Goal: Task Accomplishment & Management: Manage account settings

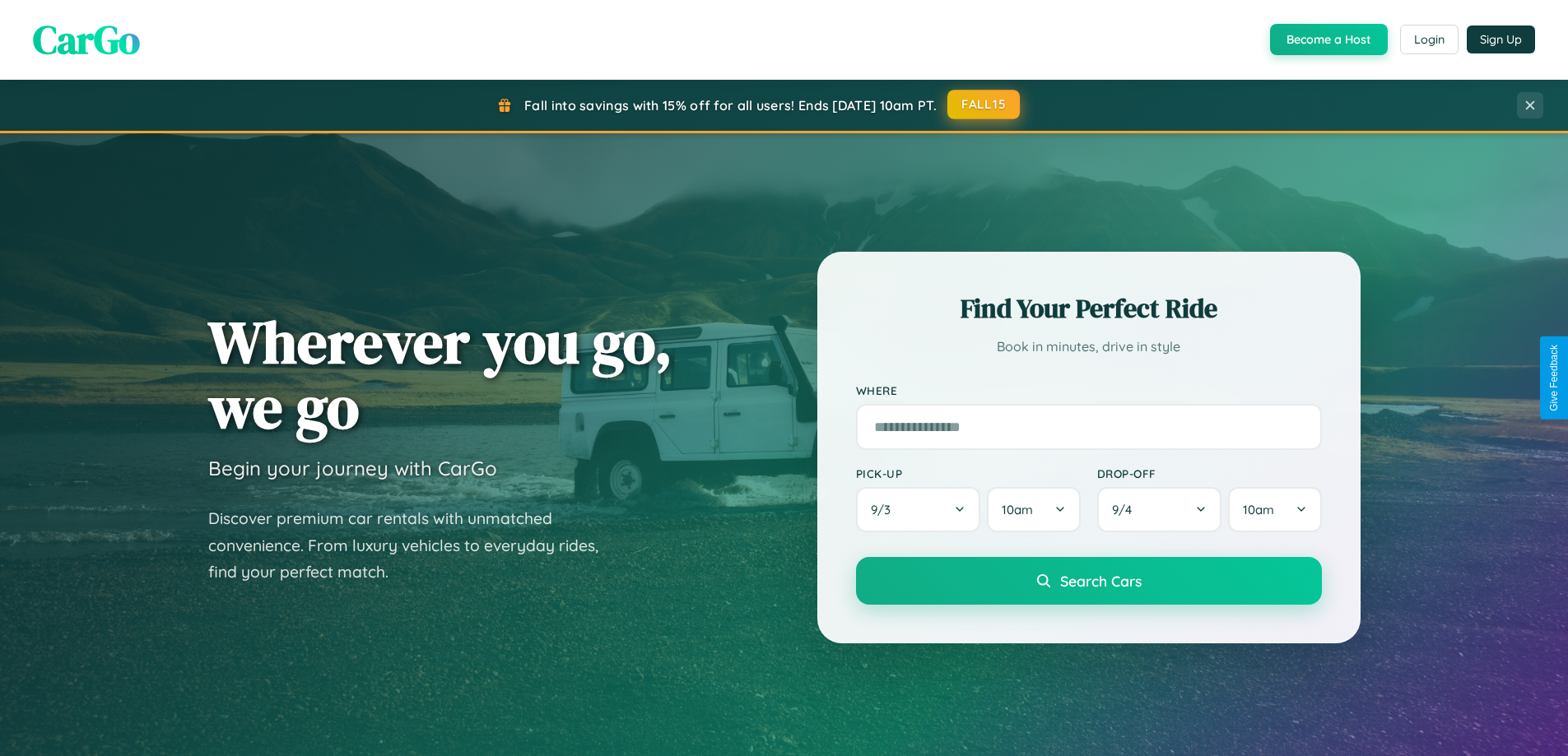
click at [985, 105] on button "FALL15" at bounding box center [984, 104] width 73 height 29
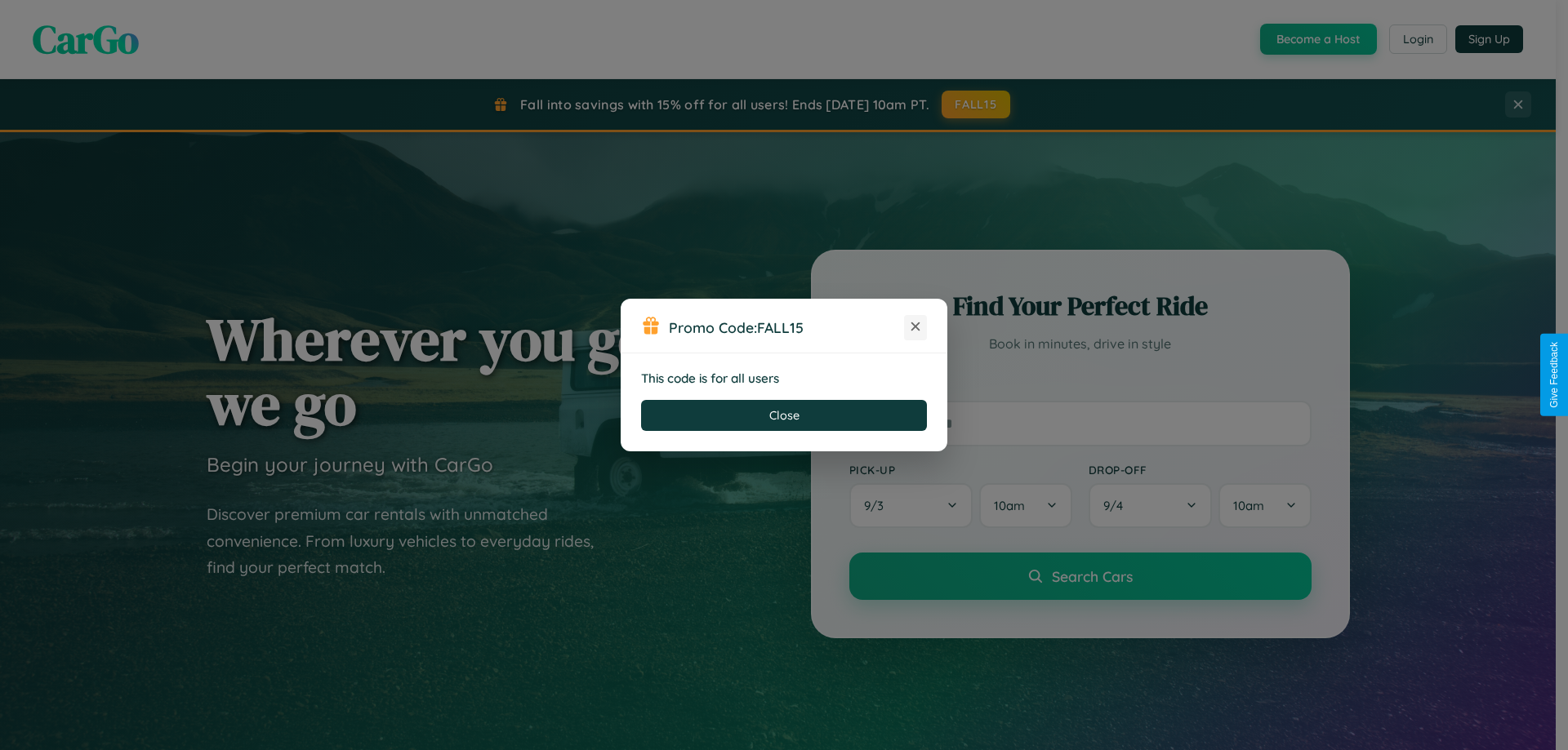
click at [915, 328] on icon at bounding box center [915, 326] width 16 height 16
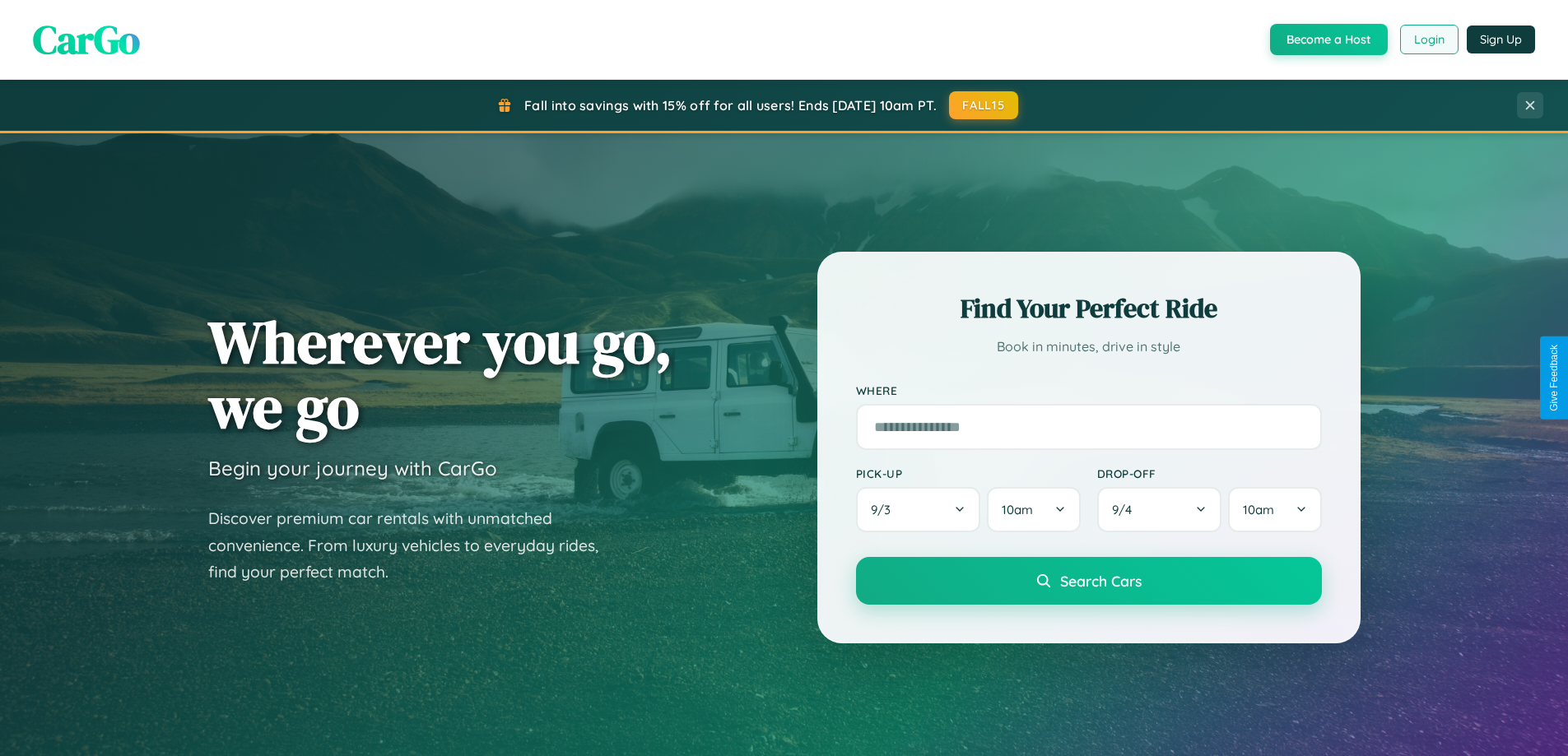
click at [1428, 40] on button "Login" at bounding box center [1429, 39] width 59 height 29
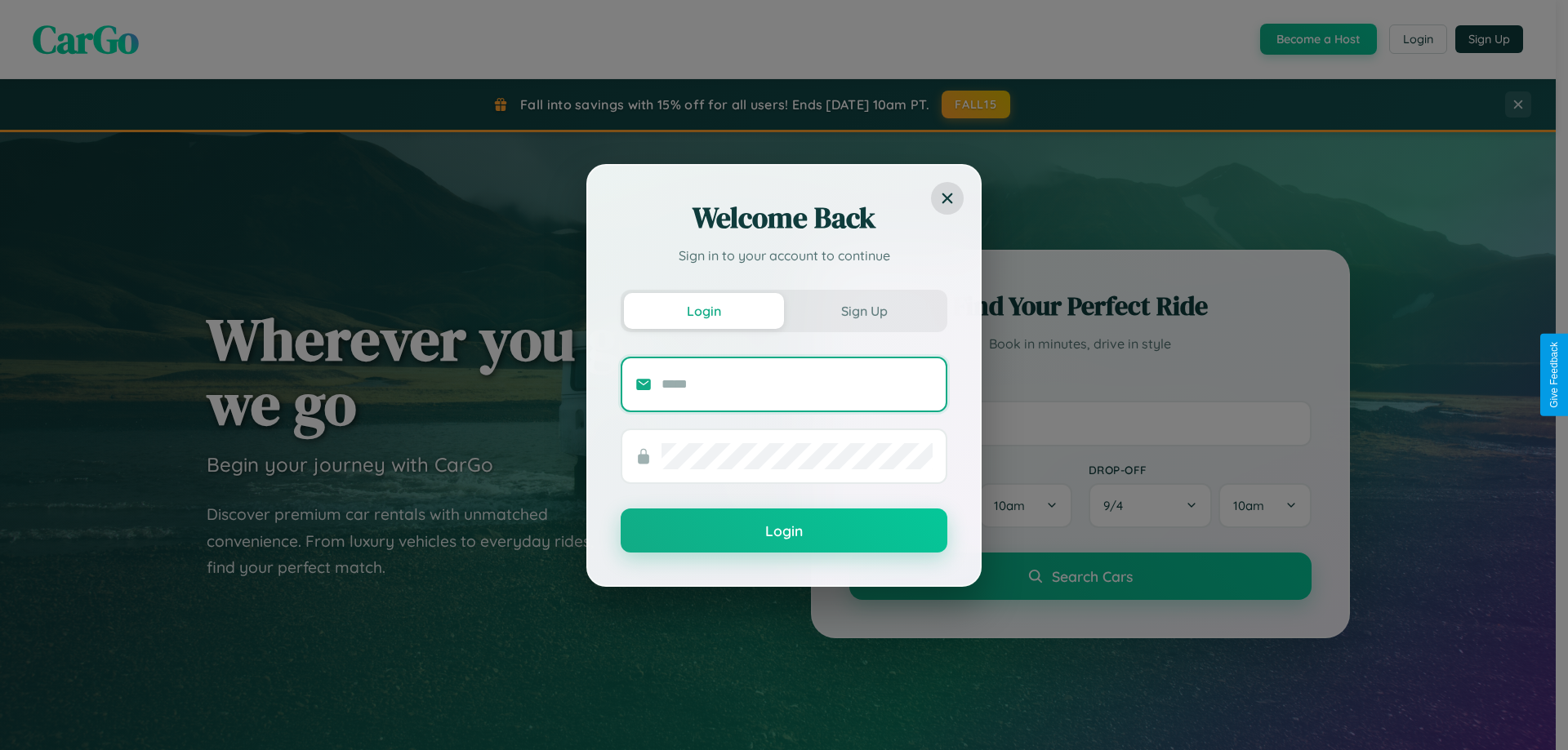
click at [797, 384] on input "text" at bounding box center [796, 385] width 271 height 26
type input "**********"
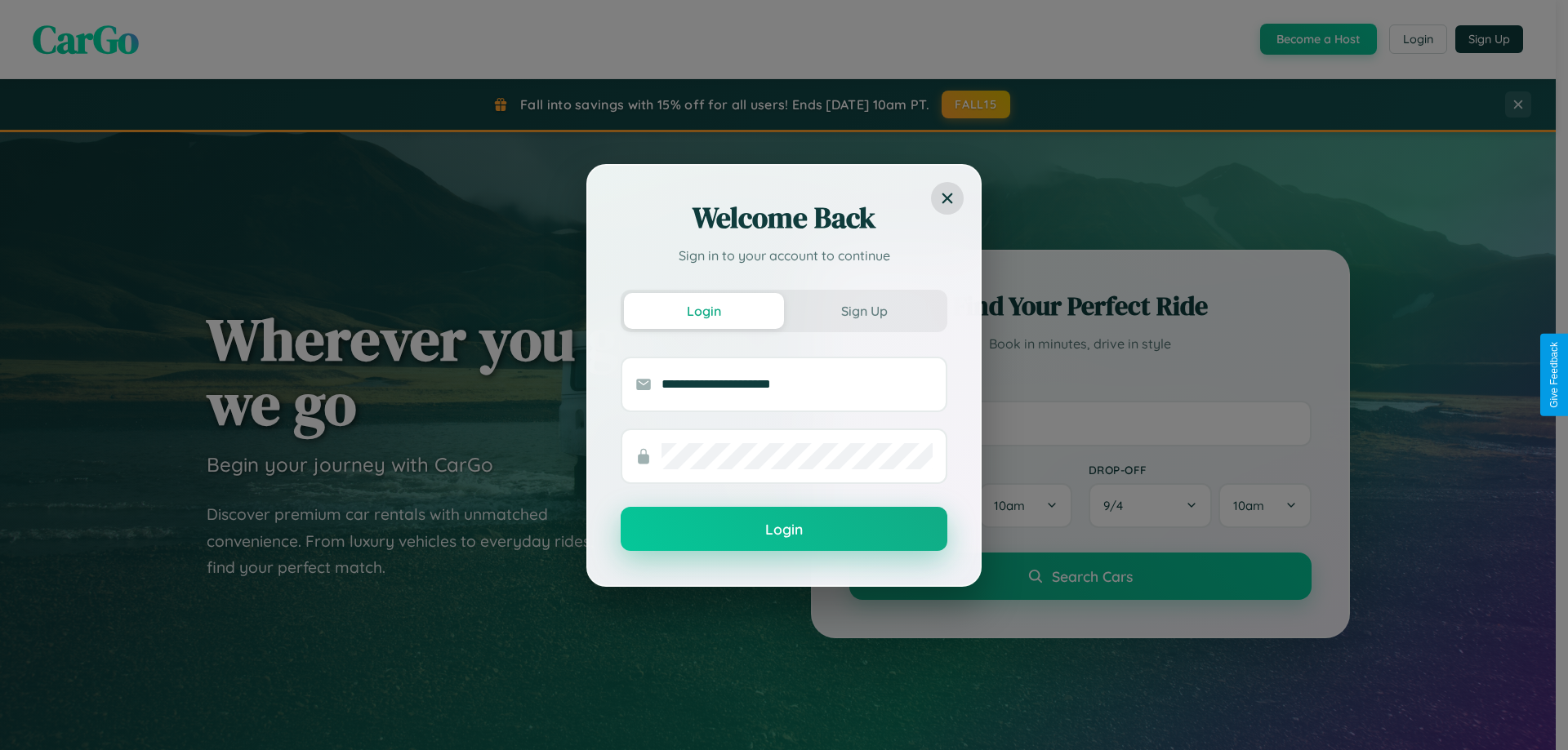
click at [784, 530] on button "Login" at bounding box center [784, 528] width 327 height 44
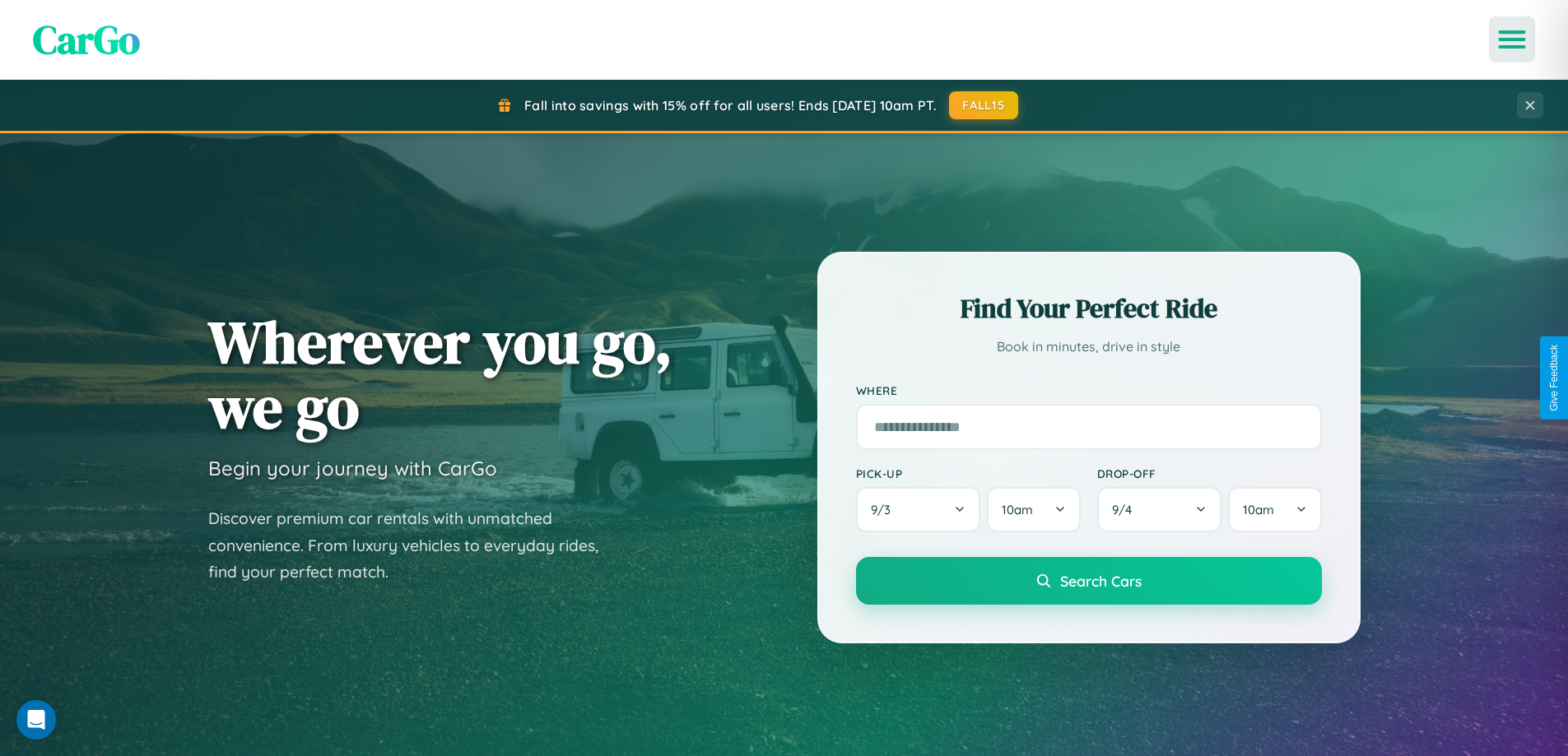
click at [1512, 40] on icon "Open menu" at bounding box center [1512, 40] width 24 height 15
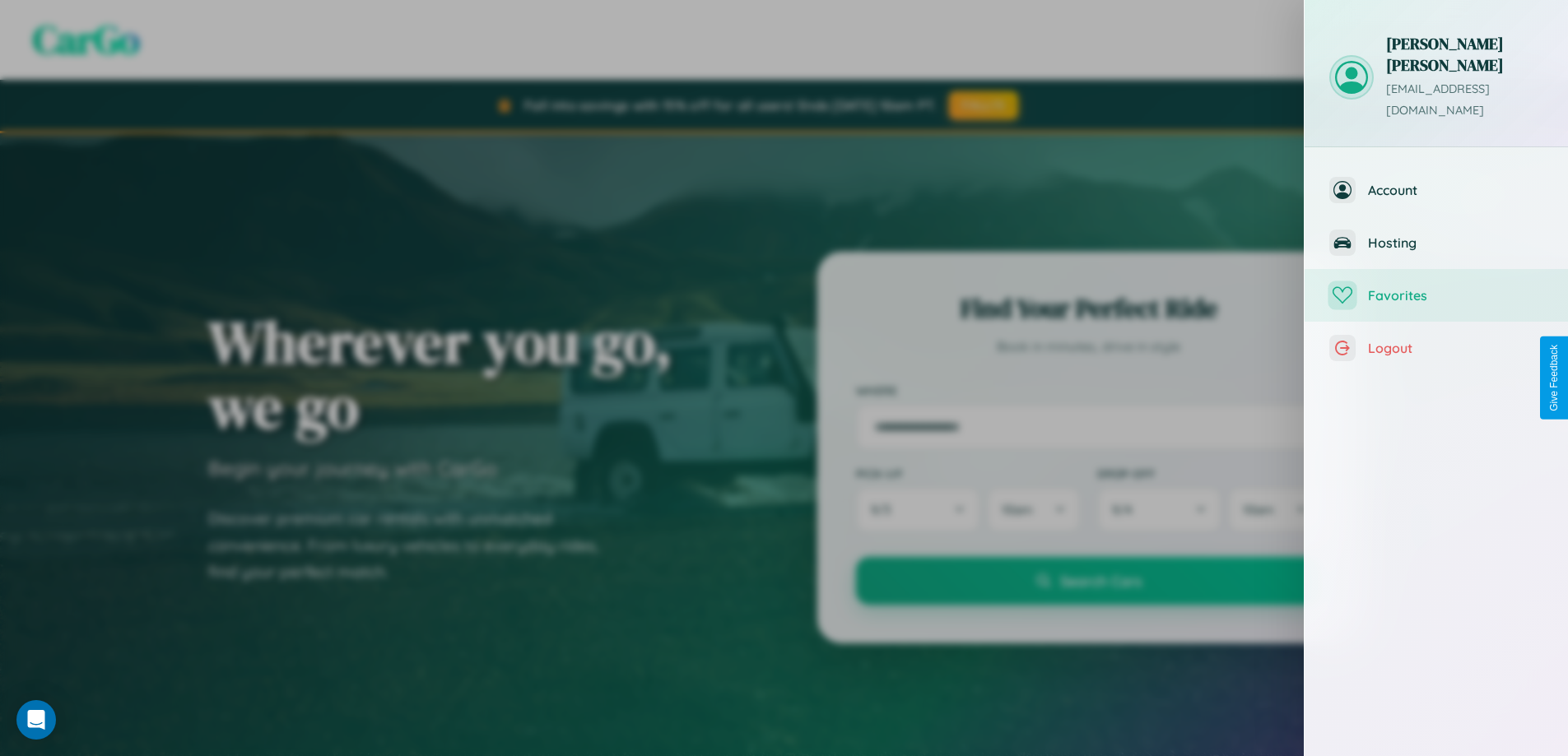
click at [1436, 287] on span "Favorites" at bounding box center [1456, 294] width 176 height 16
